Goal: Task Accomplishment & Management: Use online tool/utility

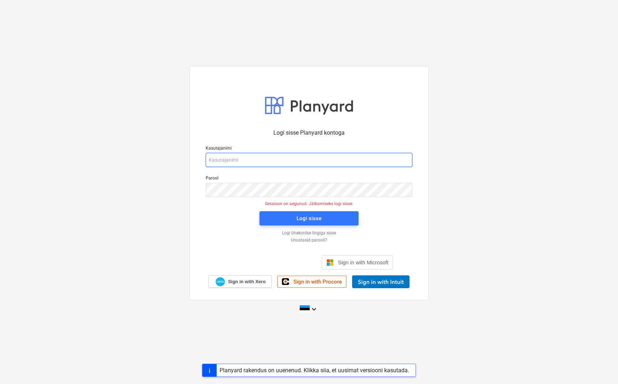
click at [260, 153] on input "email" at bounding box center [309, 160] width 207 height 14
click at [354, 265] on span "Sign in with Microsoft" at bounding box center [363, 263] width 51 height 6
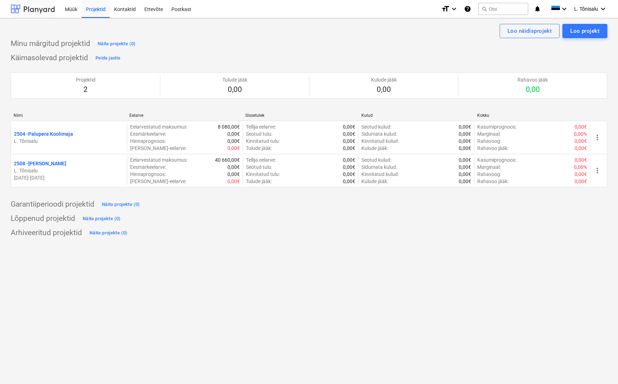
click at [36, 8] on div at bounding box center [33, 9] width 44 height 18
click at [130, 8] on div "Kontaktid" at bounding box center [125, 9] width 30 height 18
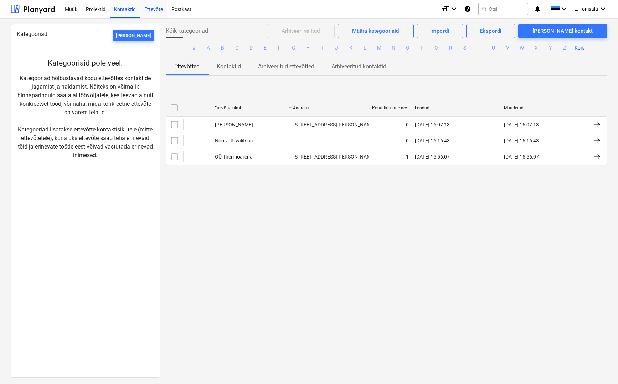
click at [154, 10] on div "Ettevõte" at bounding box center [153, 9] width 27 height 18
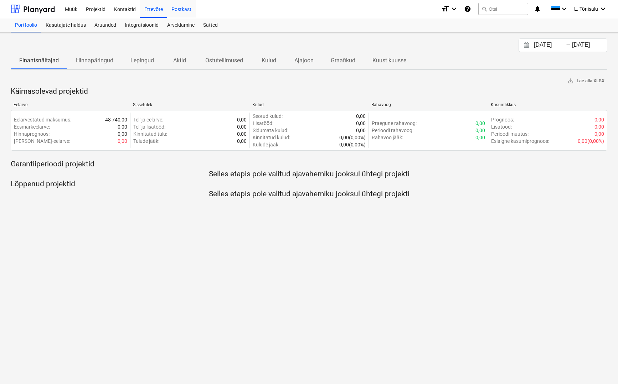
click at [185, 9] on div "Postkast" at bounding box center [181, 9] width 29 height 18
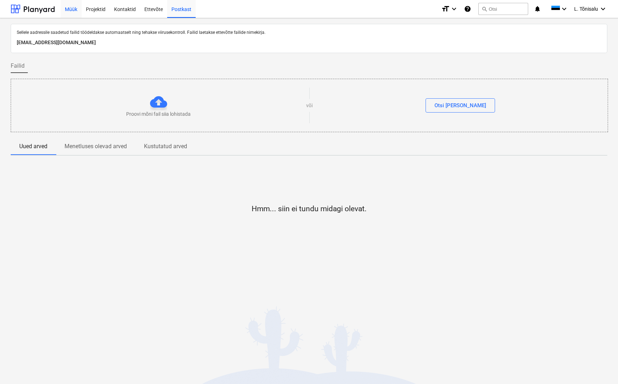
click at [71, 13] on div "Müük" at bounding box center [71, 9] width 21 height 18
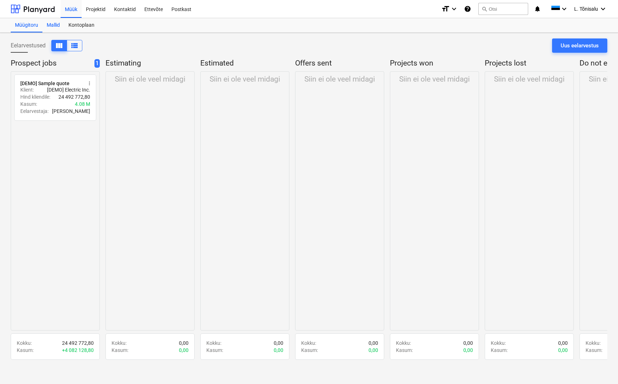
click at [59, 26] on div "Mallid" at bounding box center [53, 25] width 22 height 14
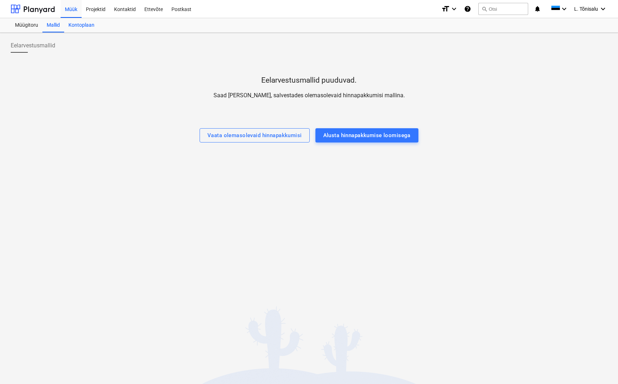
click at [77, 25] on div "Kontoplaan" at bounding box center [81, 25] width 35 height 14
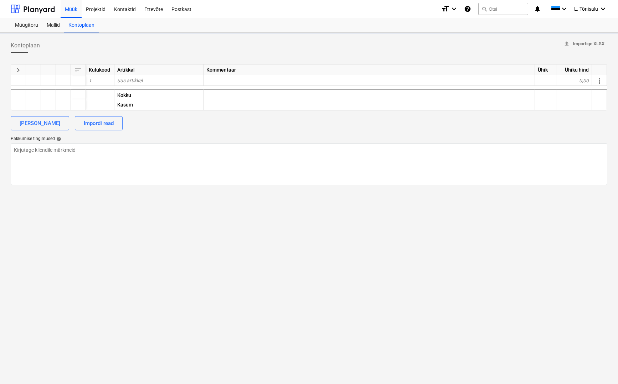
type textarea "x"
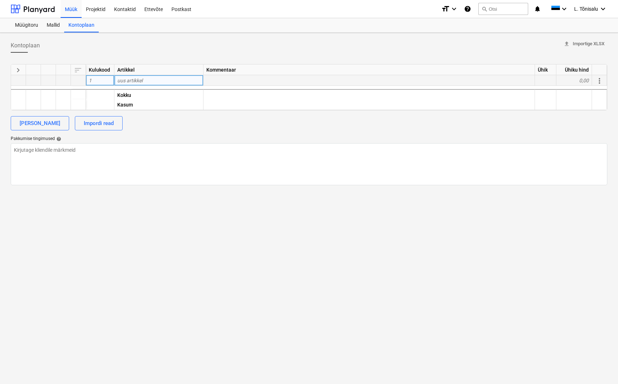
click at [148, 82] on div "uus artikkel" at bounding box center [158, 80] width 89 height 11
click at [135, 81] on input at bounding box center [158, 80] width 89 height 10
type input "Maasoojuspump"
type textarea "x"
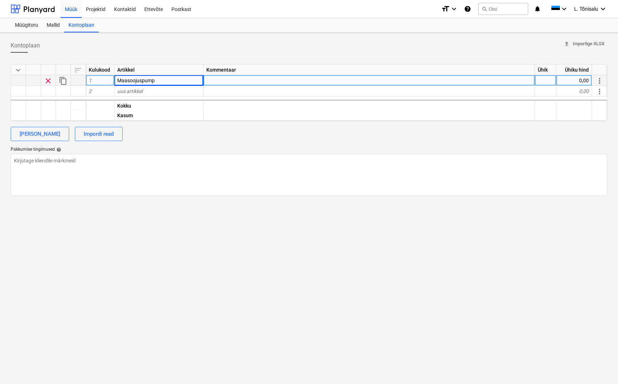
click at [225, 76] on div at bounding box center [370, 80] width 332 height 11
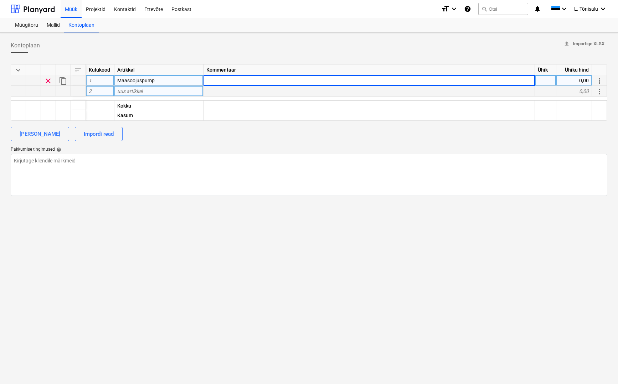
click at [160, 89] on div "uus artikkel" at bounding box center [158, 91] width 89 height 11
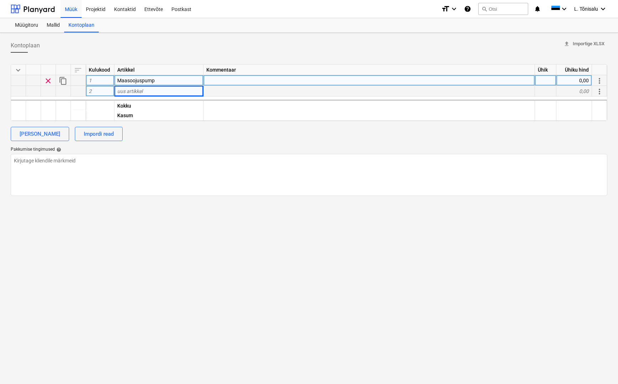
click at [549, 79] on div at bounding box center [545, 80] width 21 height 11
type input "1"
type textarea "x"
click at [573, 79] on div "0,00" at bounding box center [574, 80] width 36 height 11
type input "1500"
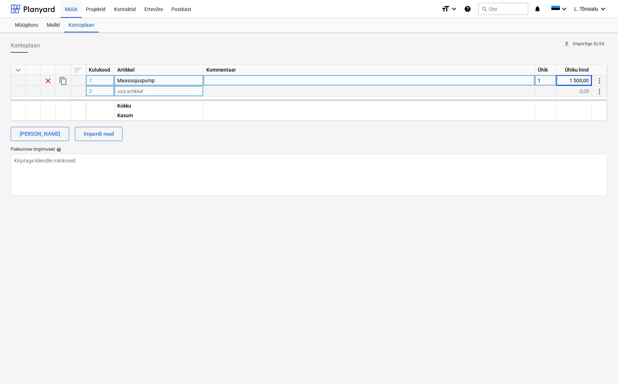
click at [599, 79] on span "more_vert" at bounding box center [599, 81] width 9 height 9
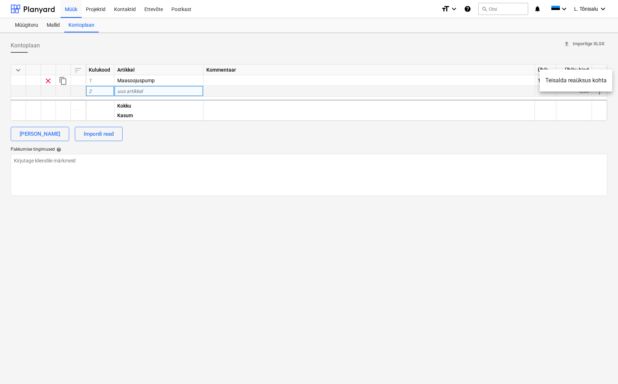
click at [505, 137] on div at bounding box center [309, 192] width 618 height 384
click at [217, 87] on div at bounding box center [370, 91] width 332 height 11
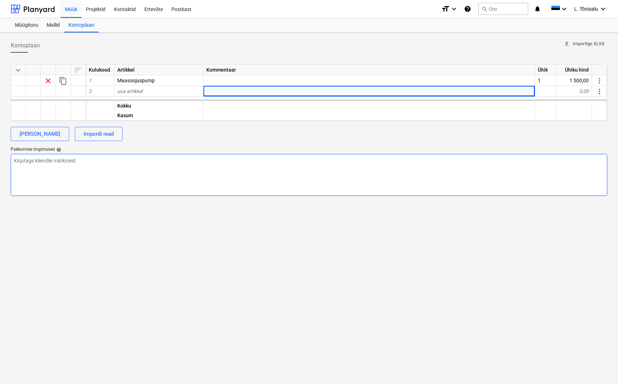
drag, startPoint x: 183, startPoint y: 184, endPoint x: 75, endPoint y: 154, distance: 112.2
click at [183, 184] on textarea at bounding box center [309, 175] width 597 height 42
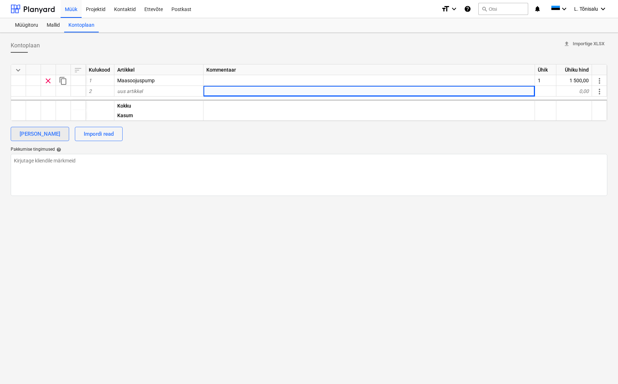
click at [56, 138] on div "[PERSON_NAME]" at bounding box center [40, 133] width 41 height 9
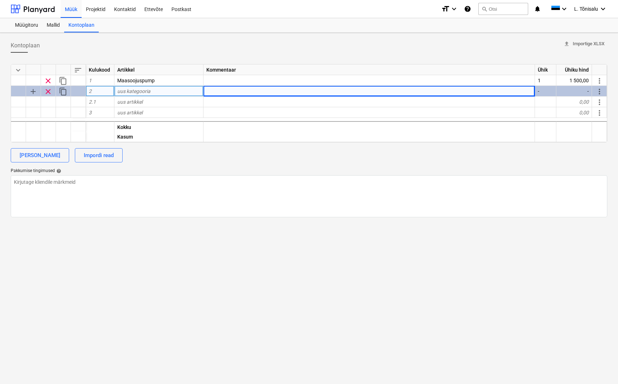
click at [146, 88] on span "uus kategooria" at bounding box center [133, 91] width 33 height 6
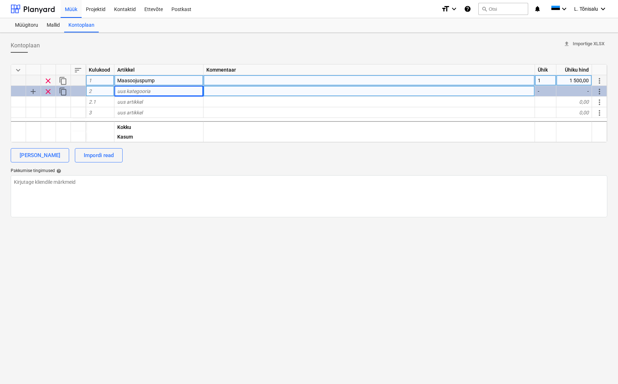
click at [149, 80] on span "Maasoojuspump" at bounding box center [135, 81] width 37 height 6
click at [151, 103] on div "uus artikkel" at bounding box center [158, 102] width 89 height 11
click at [152, 90] on div "uus kategooria" at bounding box center [158, 91] width 89 height 11
click at [33, 80] on div at bounding box center [33, 80] width 15 height 11
click at [24, 82] on div at bounding box center [18, 80] width 15 height 11
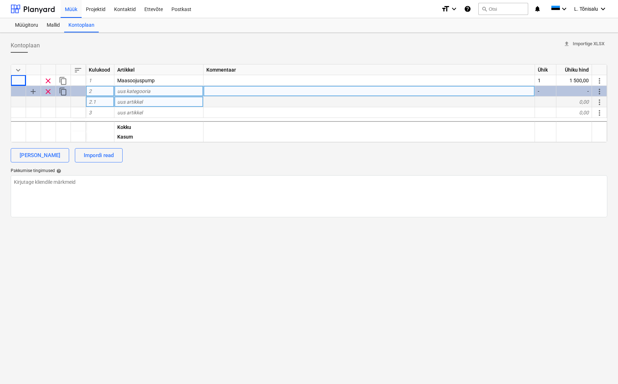
click at [20, 69] on span "keyboard_arrow_down" at bounding box center [18, 70] width 9 height 9
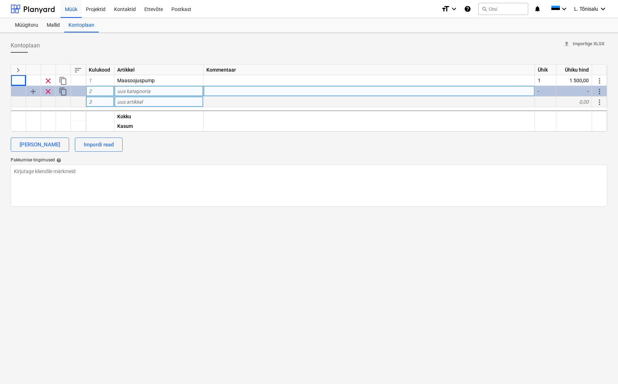
click at [21, 71] on span "keyboard_arrow_right" at bounding box center [18, 70] width 9 height 9
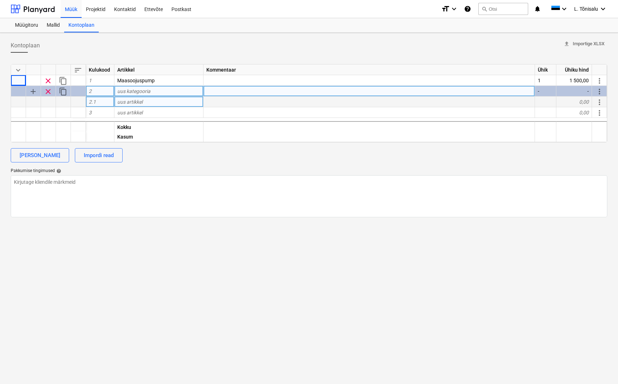
click at [20, 71] on span "keyboard_arrow_down" at bounding box center [18, 70] width 9 height 9
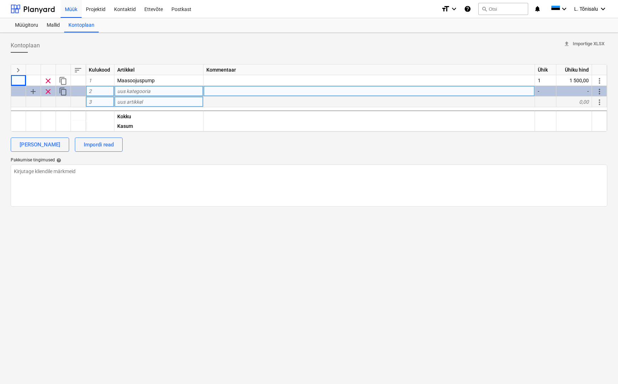
click at [20, 71] on span "keyboard_arrow_right" at bounding box center [18, 70] width 9 height 9
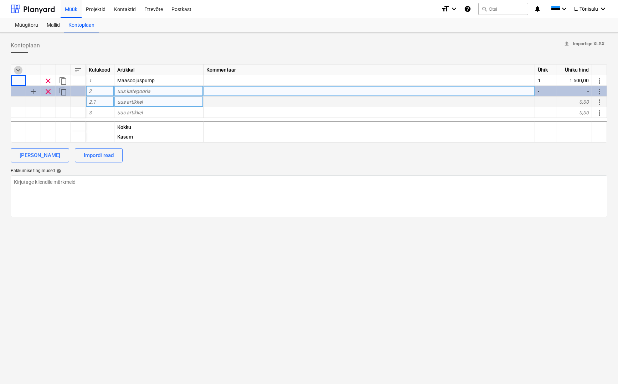
click at [21, 69] on span "keyboard_arrow_down" at bounding box center [18, 70] width 9 height 9
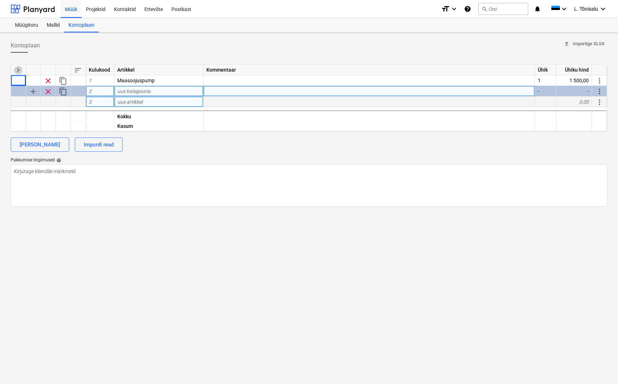
click at [21, 69] on span "keyboard_arrow_right" at bounding box center [18, 70] width 9 height 9
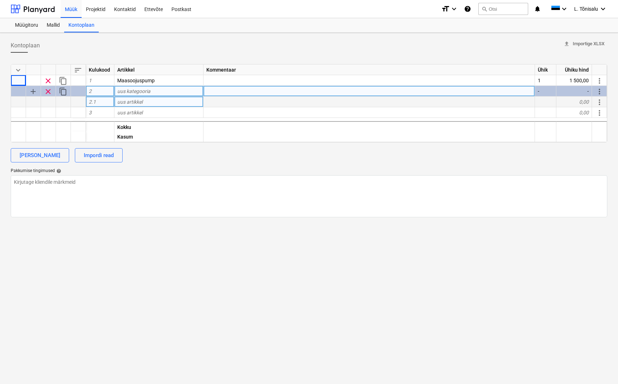
click at [50, 92] on span "clear" at bounding box center [48, 91] width 9 height 9
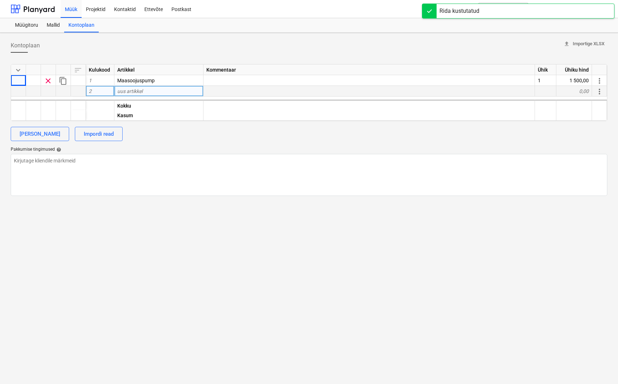
click at [459, 10] on div "Rida kustutatud" at bounding box center [460, 11] width 40 height 9
click at [454, 12] on icon "keyboard_arrow_down" at bounding box center [454, 9] width 9 height 9
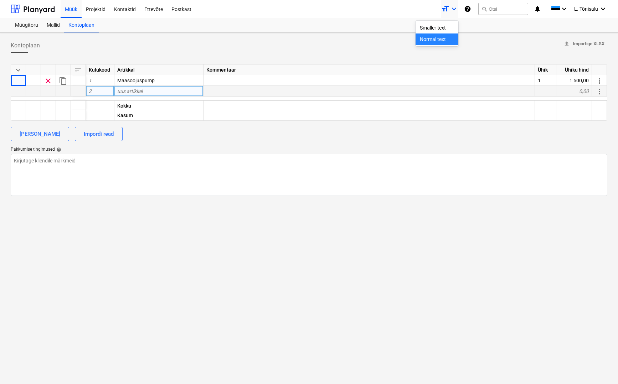
click at [333, 56] on div at bounding box center [309, 192] width 618 height 384
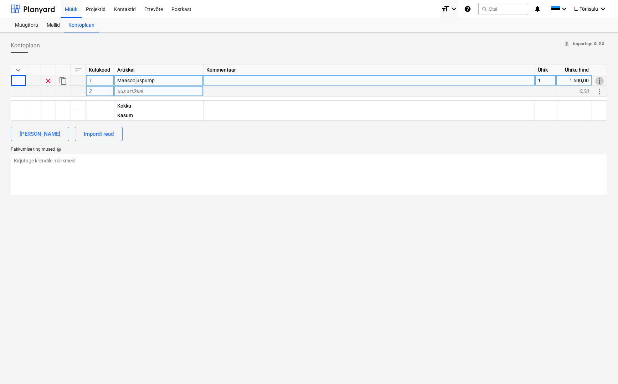
click at [602, 79] on span "more_vert" at bounding box center [599, 81] width 9 height 9
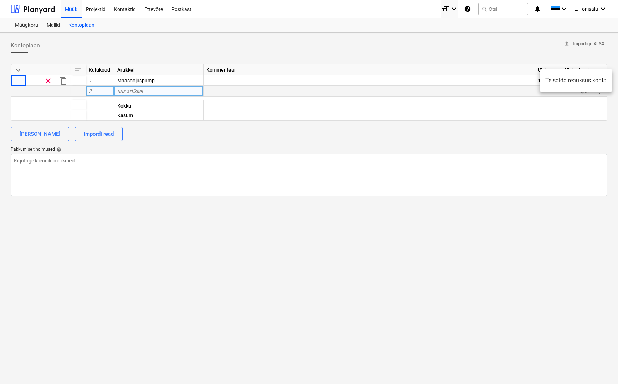
click at [528, 204] on div at bounding box center [309, 192] width 618 height 384
click at [53, 24] on div "Mallid" at bounding box center [53, 25] width 22 height 14
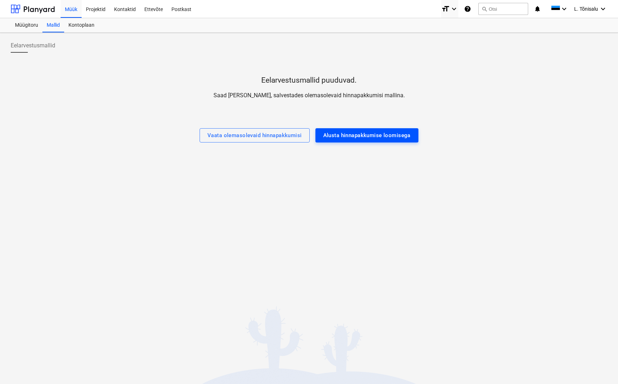
click at [358, 135] on div "Alusta hinnapakkumise loomisega" at bounding box center [366, 135] width 87 height 9
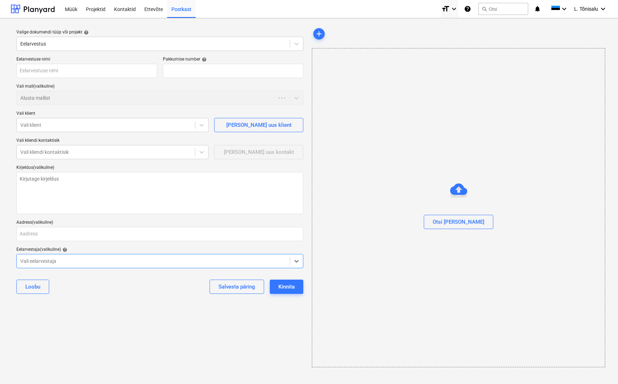
type textarea "x"
type input "QU-0006"
click at [63, 41] on div at bounding box center [153, 43] width 266 height 7
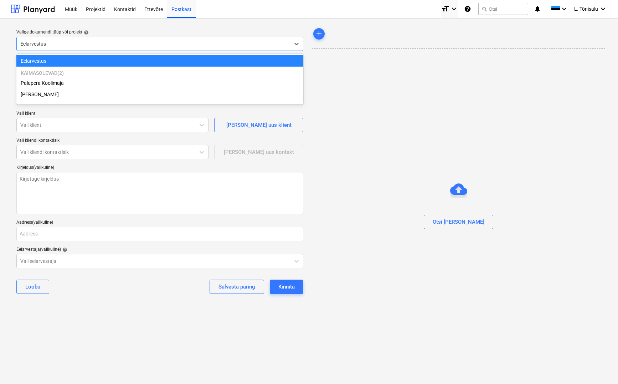
click at [57, 42] on div at bounding box center [153, 43] width 266 height 7
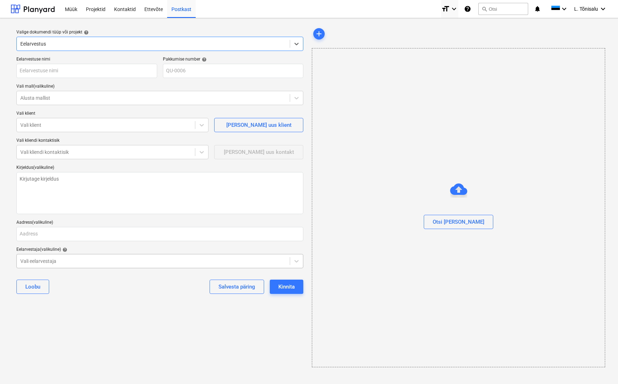
click at [44, 261] on div at bounding box center [153, 261] width 266 height 7
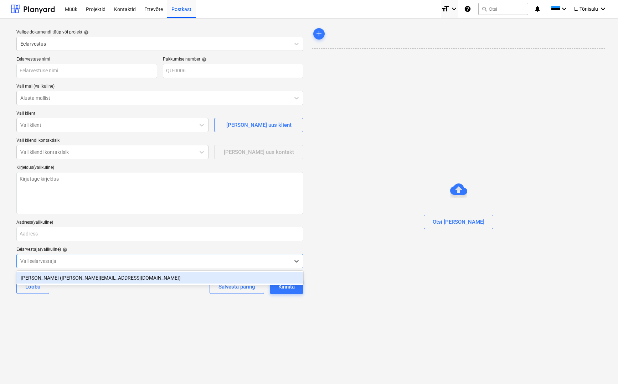
click at [58, 277] on div "[PERSON_NAME] ([PERSON_NAME][EMAIL_ADDRESS][DOMAIN_NAME])" at bounding box center [159, 277] width 287 height 11
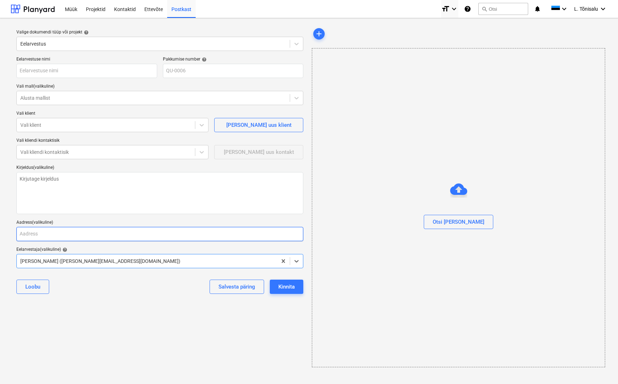
click at [41, 227] on input "text" at bounding box center [159, 234] width 287 height 14
click at [46, 234] on input "text" at bounding box center [159, 234] width 287 height 14
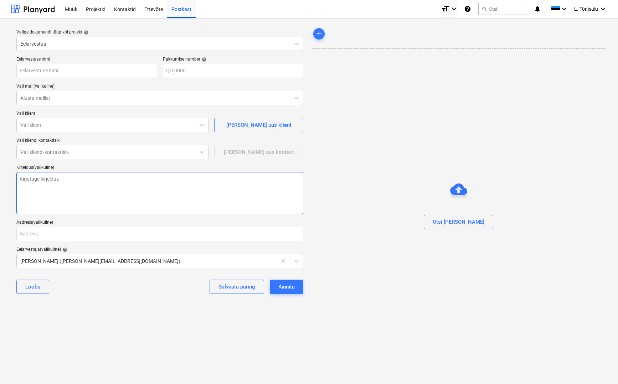
click at [56, 196] on textarea at bounding box center [159, 193] width 287 height 42
click at [231, 286] on div "Salvesta päring" at bounding box center [237, 286] width 37 height 9
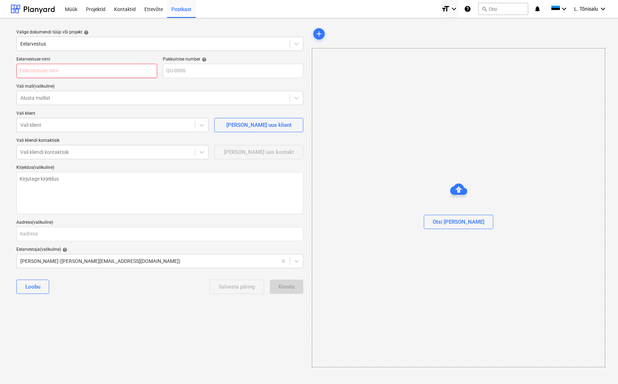
click at [34, 67] on input "text" at bounding box center [86, 71] width 141 height 14
type textarea "x"
type input "H"
type textarea "x"
type input "Hi"
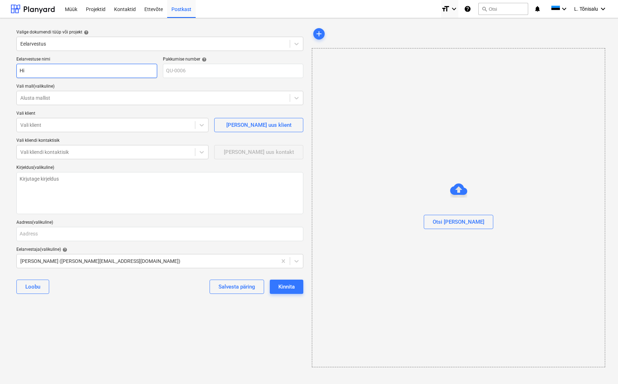
type textarea "x"
type input "Hin"
type textarea "x"
type input "[PERSON_NAME]"
type textarea "x"
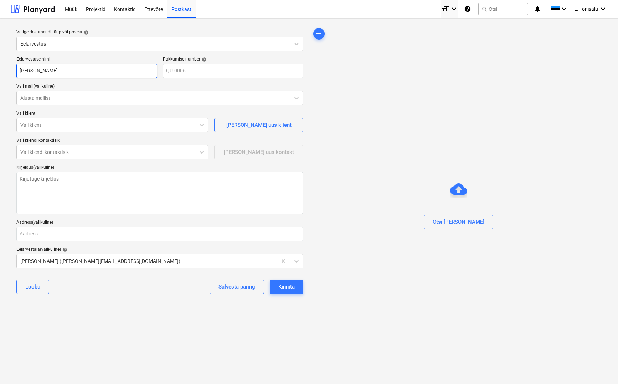
type input "Hinna"
type textarea "x"
type input "Hinnap"
type textarea "x"
type input "Hinnapa"
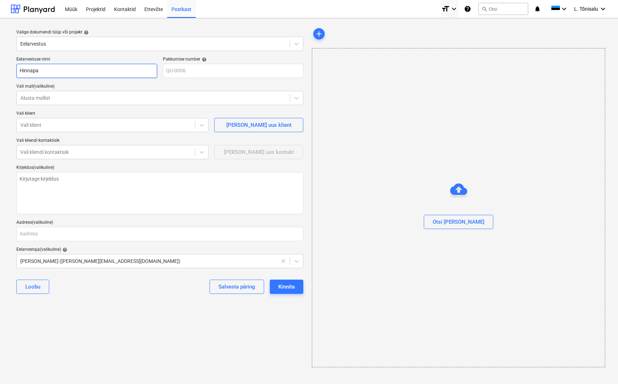
type textarea "x"
type input "Hinnapak"
type textarea "x"
type input "Hinnapakk"
type textarea "x"
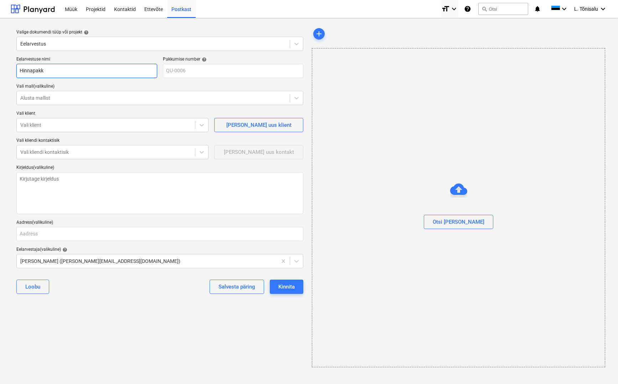
type input "Hinnapakku"
type textarea "x"
type input "Hinnapakkum"
type textarea "x"
type input "Hinnapakkumi"
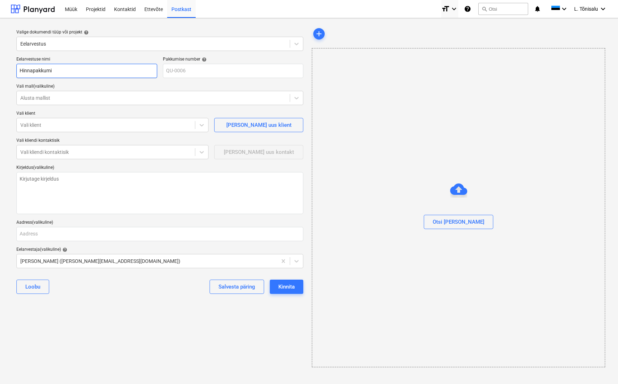
type textarea "x"
type input "Hinnapakkumin"
type textarea "x"
type input "Hinnapakkumine"
click at [236, 289] on div "Salvesta päring" at bounding box center [237, 286] width 37 height 9
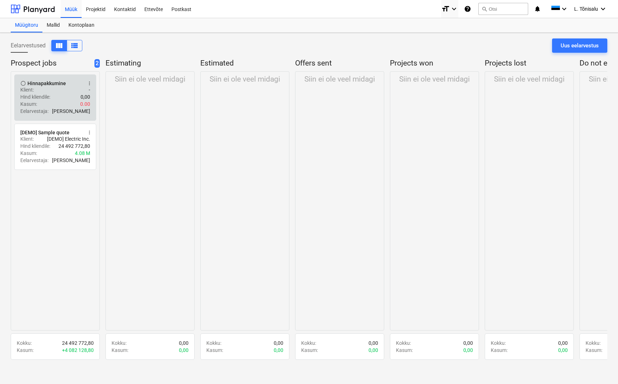
click at [73, 95] on div "Hind kliendile : 0,00" at bounding box center [55, 96] width 70 height 7
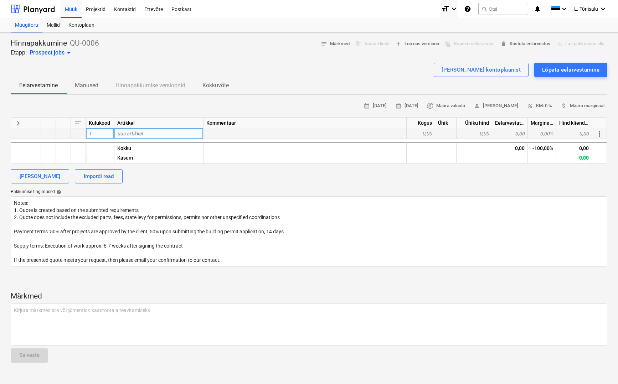
click at [148, 133] on div "uus artikkel" at bounding box center [158, 133] width 89 height 11
click at [548, 132] on div "0,00%" at bounding box center [542, 133] width 29 height 11
click at [505, 132] on div "0,00" at bounding box center [510, 133] width 36 height 11
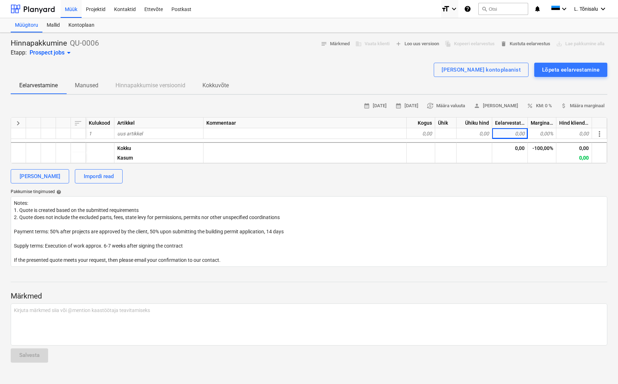
drag, startPoint x: 407, startPoint y: 122, endPoint x: 401, endPoint y: 122, distance: 6.4
click at [0, 0] on div "keyboard_arrow_right sort Kulukood Artikkel Kommentaar Kogus Ühik Ühiku hind Ee…" at bounding box center [0, 0] width 0 height 0
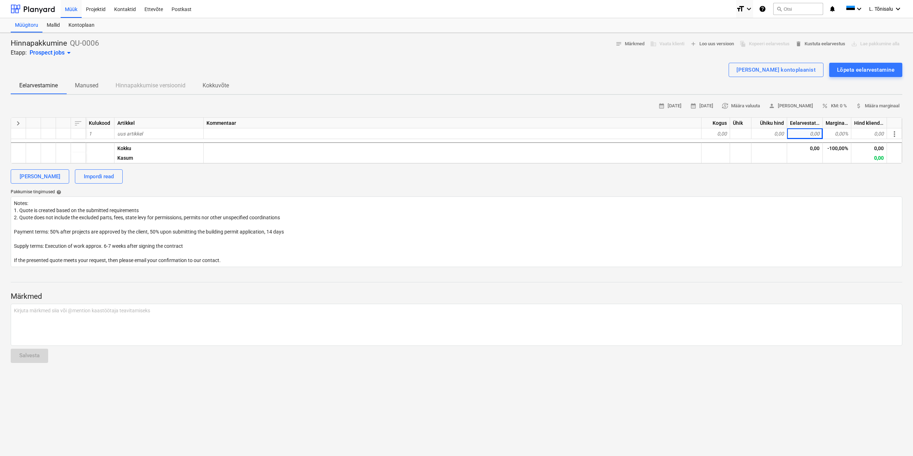
click at [618, 122] on div "Eelarvestatud maksumus" at bounding box center [805, 123] width 36 height 11
click at [618, 130] on div "0,00" at bounding box center [805, 133] width 36 height 11
click at [618, 133] on div "0,00%" at bounding box center [836, 133] width 29 height 11
click at [618, 120] on div "Marginaal, %" at bounding box center [836, 123] width 29 height 11
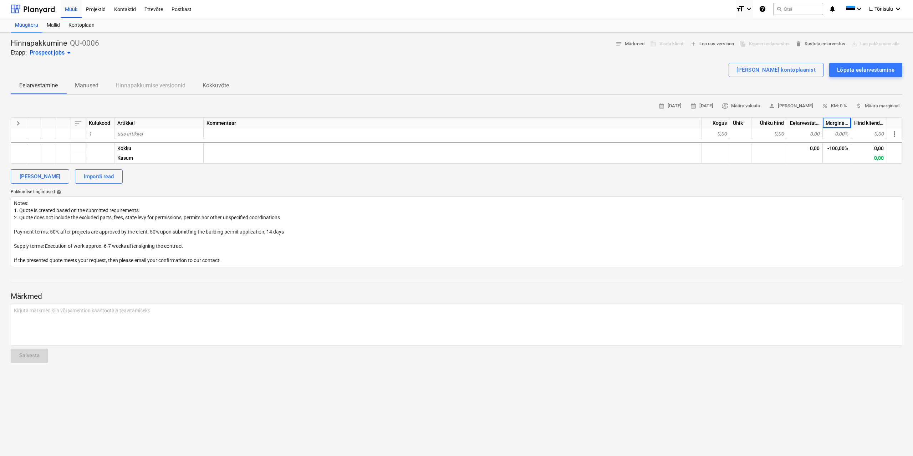
click at [618, 121] on div "Hind kliendile" at bounding box center [869, 123] width 36 height 11
drag, startPoint x: 851, startPoint y: 121, endPoint x: 848, endPoint y: 136, distance: 15.1
click at [0, 0] on div "keyboard_arrow_right sort Kulukood Artikkel Kommentaar Kogus Ühik Ühiku hind Ee…" at bounding box center [0, 0] width 0 height 0
click at [618, 134] on div "0,00%" at bounding box center [836, 133] width 29 height 11
click at [123, 134] on span "uus artikkel" at bounding box center [129, 134] width 25 height 6
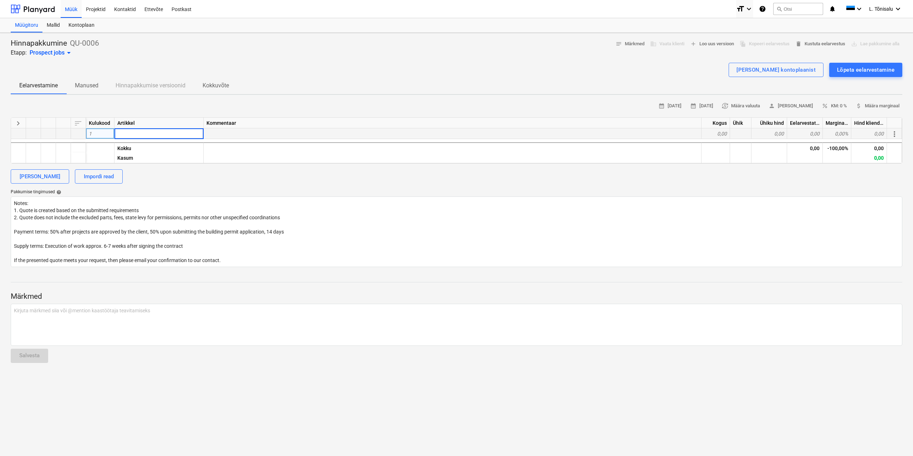
click at [89, 43] on p "QU-0006" at bounding box center [84, 43] width 29 height 10
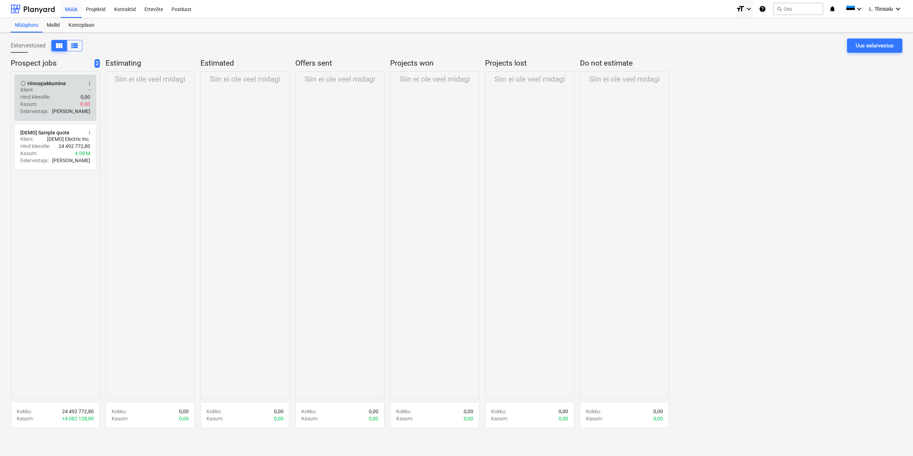
click at [58, 102] on div "Kasum : 0.00" at bounding box center [55, 104] width 70 height 7
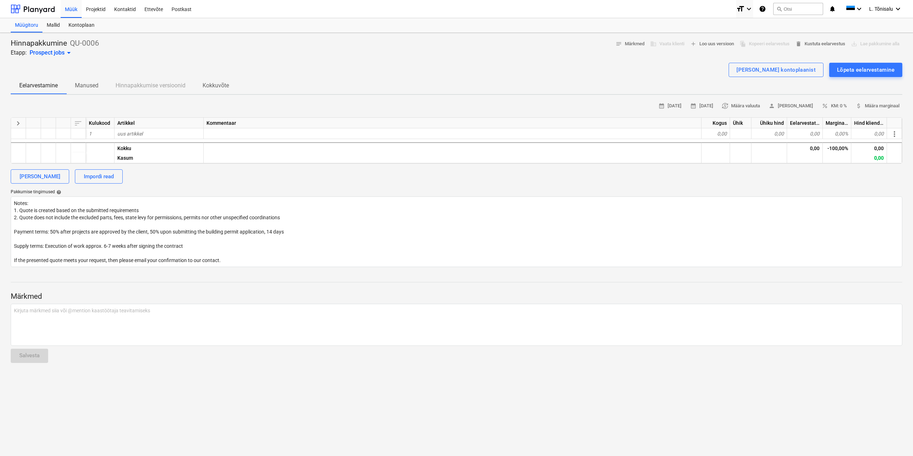
click at [73, 43] on p "QU-0006" at bounding box center [84, 43] width 29 height 10
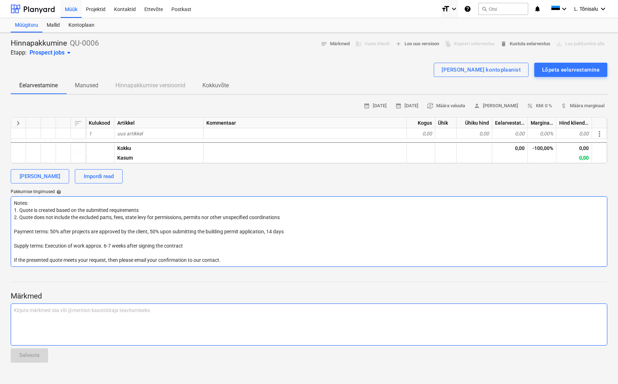
drag, startPoint x: 376, startPoint y: 335, endPoint x: 445, endPoint y: 226, distance: 129.3
click at [376, 335] on div "Kirjuta märkmed siia või @mention kaastöötaja teavitamiseks ﻿" at bounding box center [309, 325] width 597 height 42
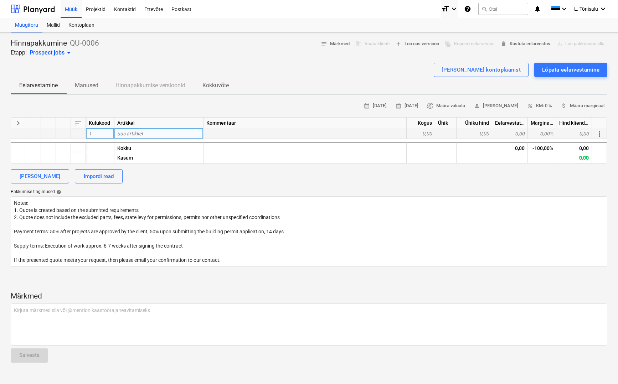
click at [91, 132] on span "1" at bounding box center [90, 134] width 3 height 6
click at [140, 134] on span "uus artikkel" at bounding box center [129, 134] width 25 height 6
click at [232, 130] on div at bounding box center [305, 133] width 203 height 11
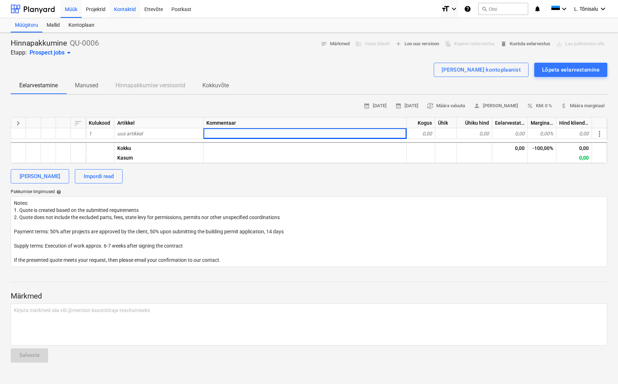
type textarea "x"
